Goal: Use online tool/utility: Utilize a website feature to perform a specific function

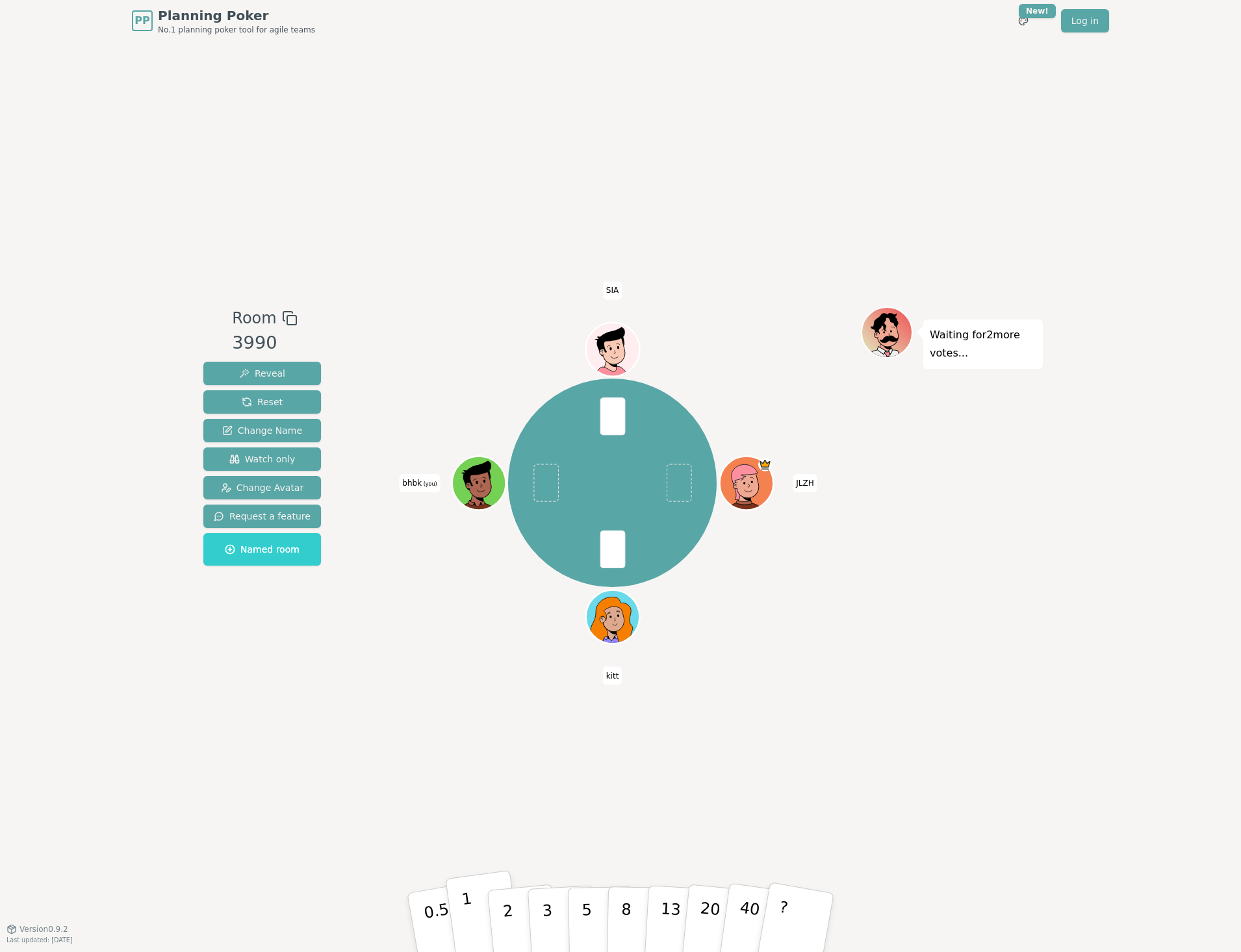
click at [465, 919] on p "1" at bounding box center [470, 924] width 19 height 71
click at [500, 910] on button "2" at bounding box center [523, 924] width 74 height 104
click at [261, 372] on span "Reveal" at bounding box center [262, 374] width 46 height 13
click at [505, 911] on p "2" at bounding box center [509, 924] width 17 height 71
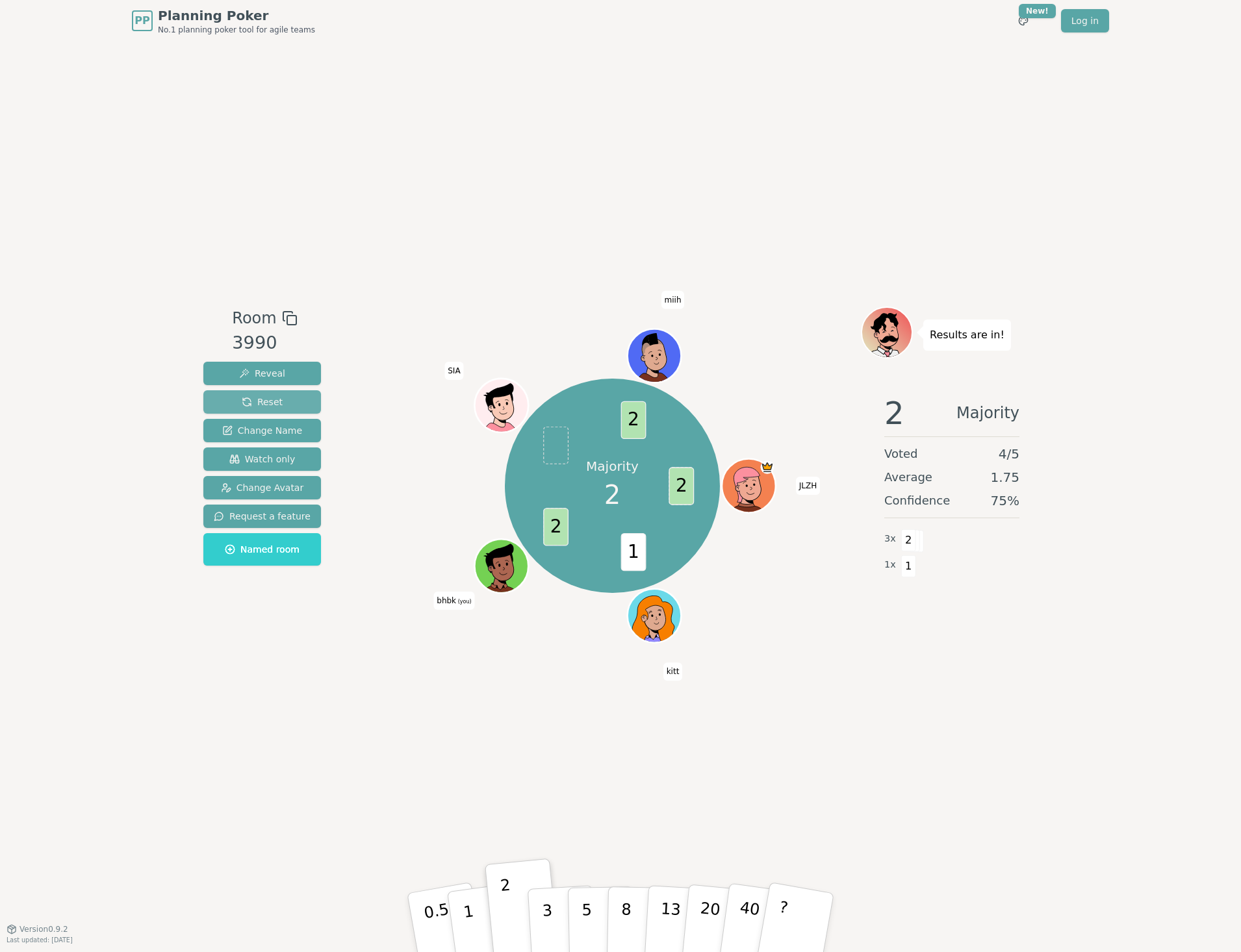
click at [253, 404] on span "Reset" at bounding box center [262, 402] width 41 height 13
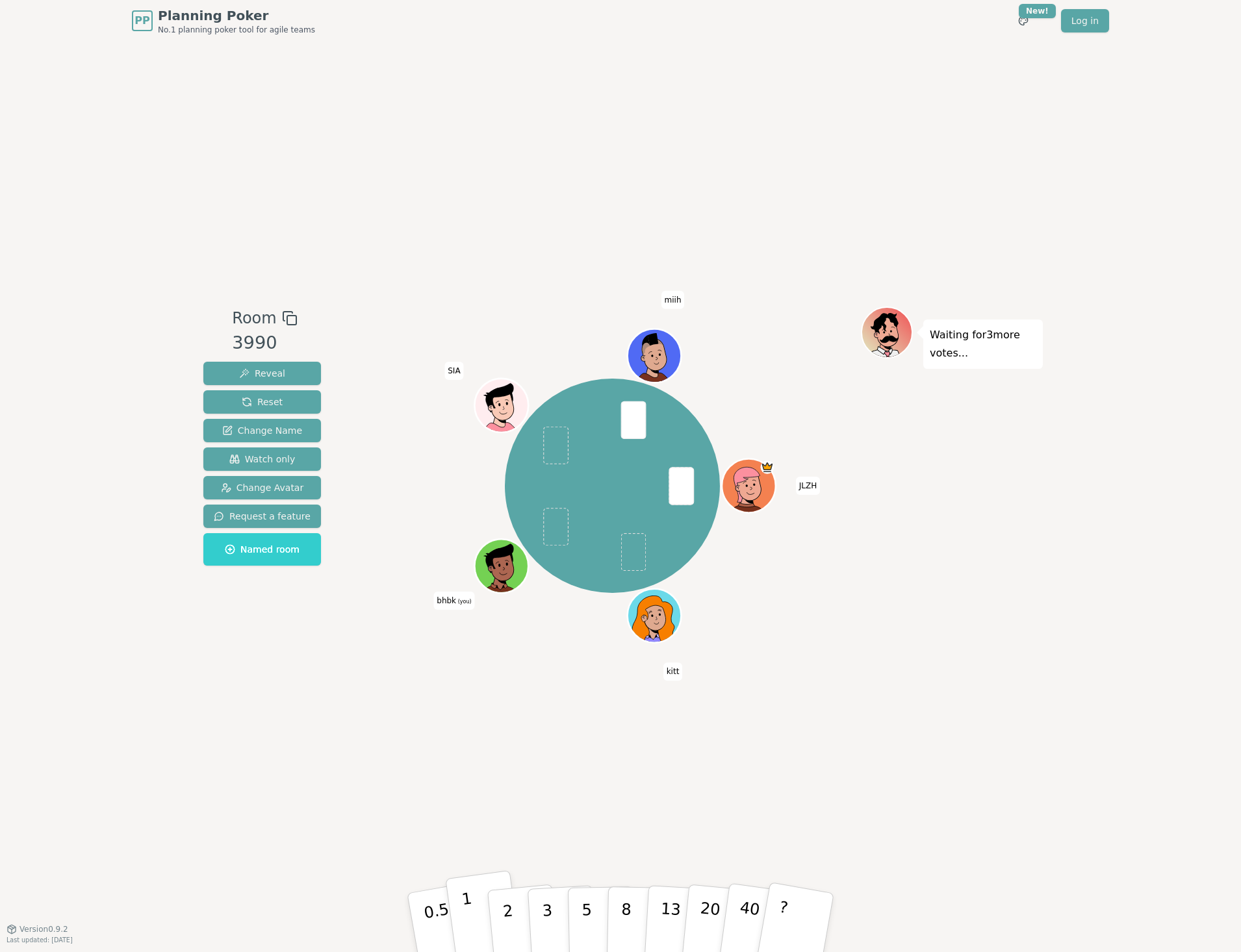
click at [465, 909] on p "1" at bounding box center [470, 924] width 19 height 71
click at [436, 917] on p "0.5" at bounding box center [439, 924] width 37 height 74
click at [427, 911] on p "0.5" at bounding box center [439, 924] width 37 height 74
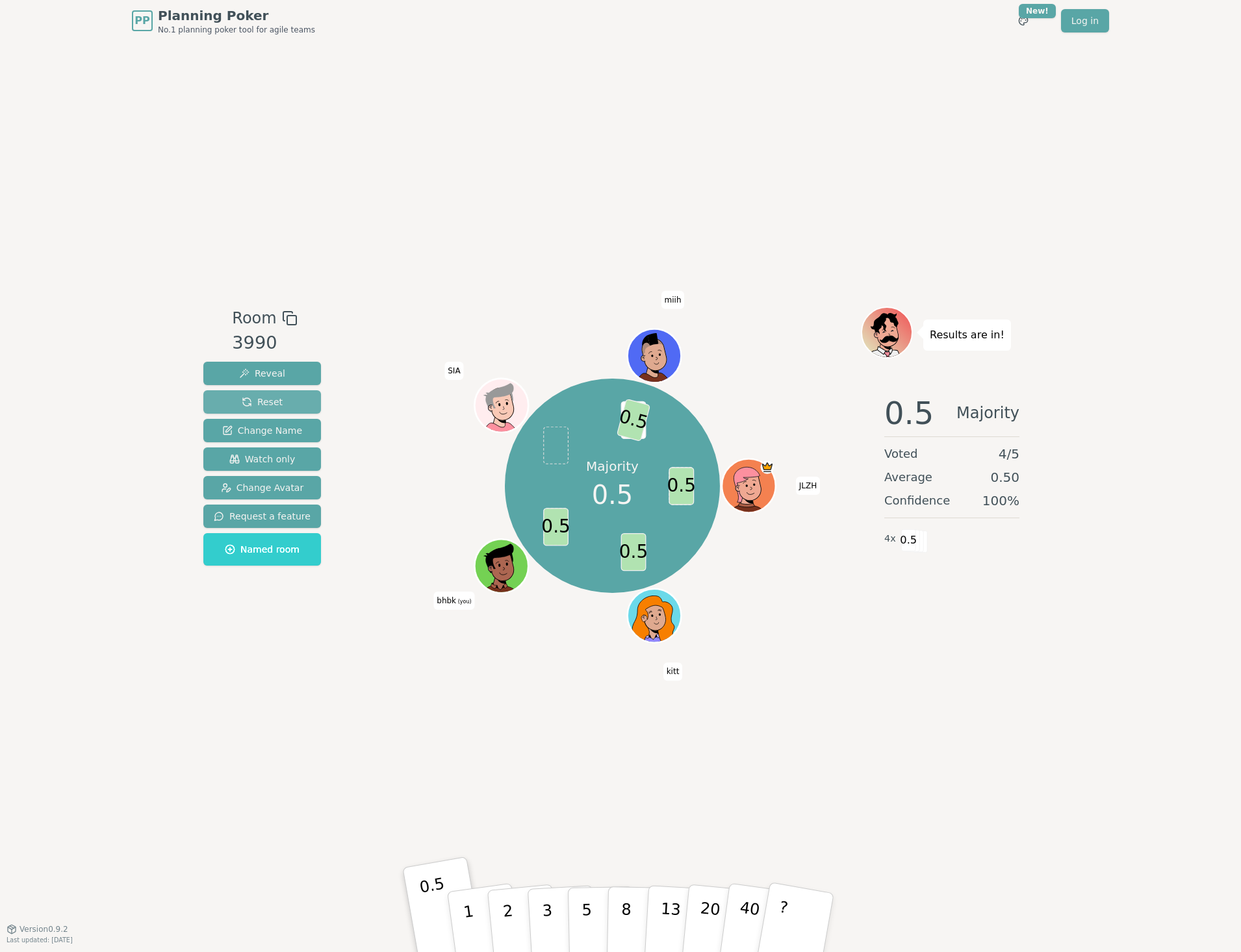
click at [235, 400] on button "Reset" at bounding box center [262, 402] width 118 height 23
